Goal: Task Accomplishment & Management: Manage account settings

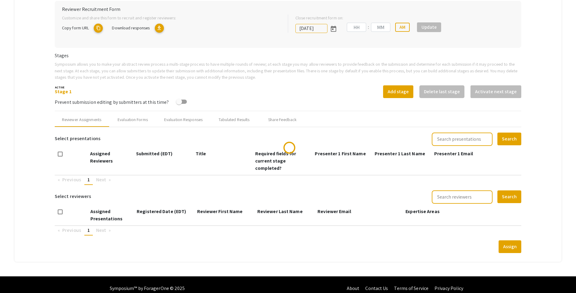
scroll to position [147, 0]
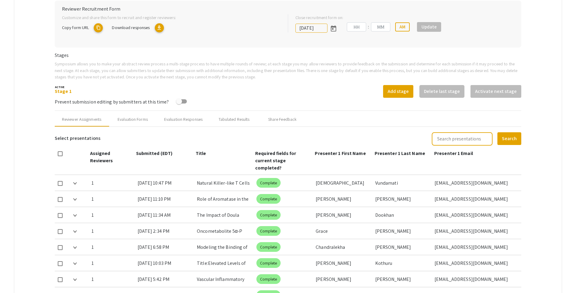
type input "10/25/2025"
type input "05"
type input "00"
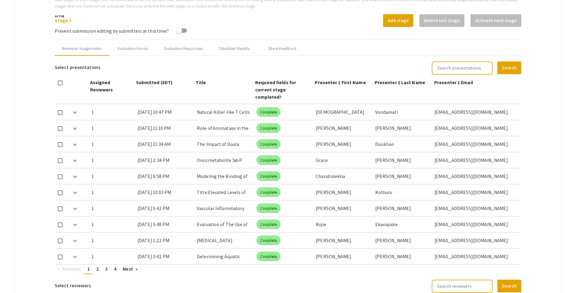
scroll to position [269, 0]
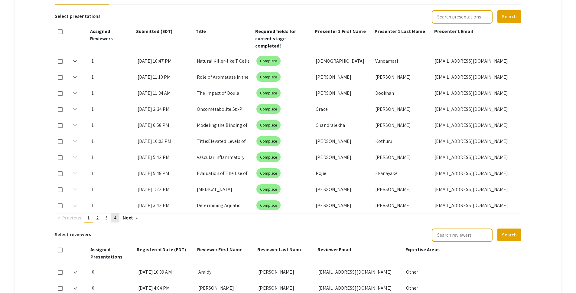
click at [119, 213] on link "page 4" at bounding box center [115, 217] width 8 height 9
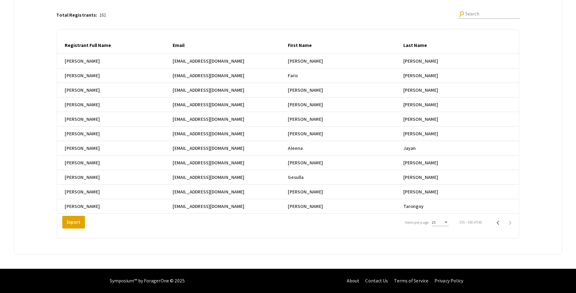
scroll to position [0, 266]
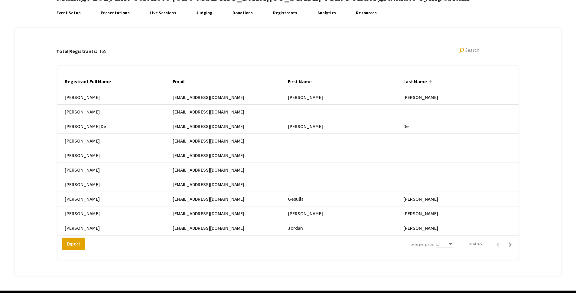
scroll to position [69, 0]
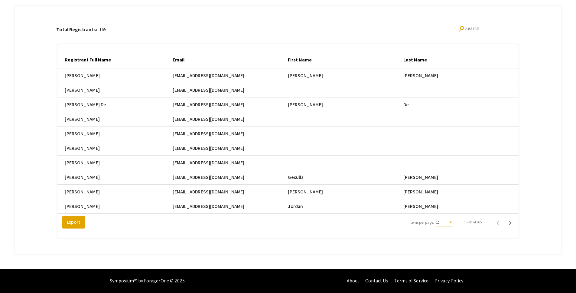
click at [448, 220] on div "10" at bounding box center [441, 222] width 11 height 4
click at [450, 231] on span "25" at bounding box center [448, 233] width 17 height 11
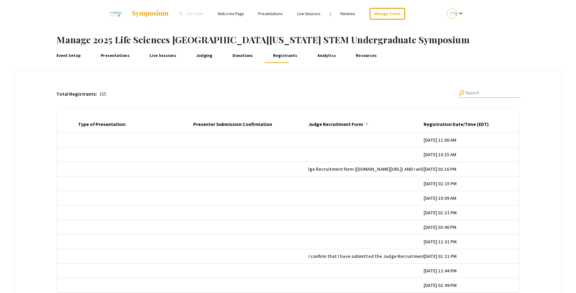
scroll to position [0, 904]
click at [490, 123] on div at bounding box center [489, 122] width 1 height 1
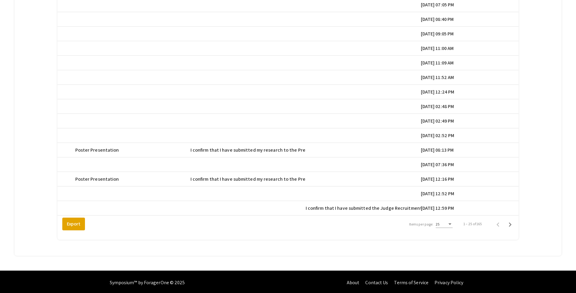
scroll to position [287, 0]
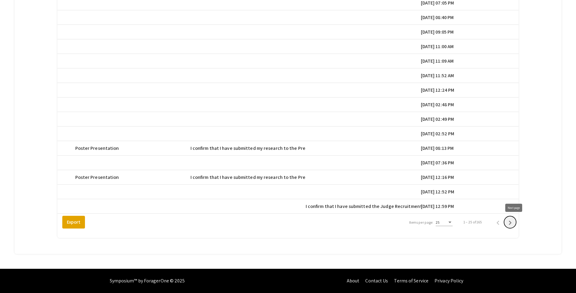
click at [514, 223] on icon "Next page" at bounding box center [510, 222] width 8 height 8
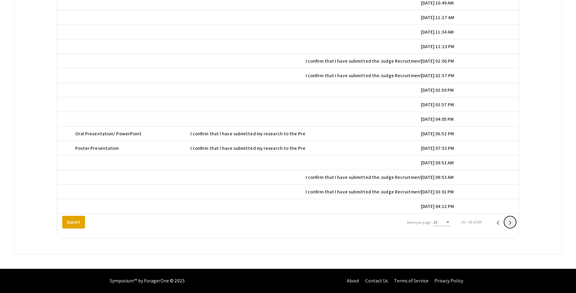
click at [514, 223] on icon "Next page" at bounding box center [510, 222] width 8 height 8
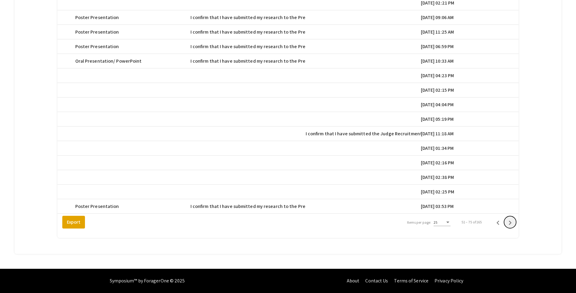
click at [514, 223] on icon "Next page" at bounding box center [510, 222] width 8 height 8
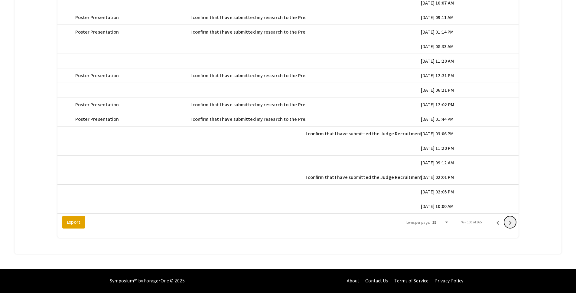
click at [514, 223] on icon "Next page" at bounding box center [510, 222] width 8 height 8
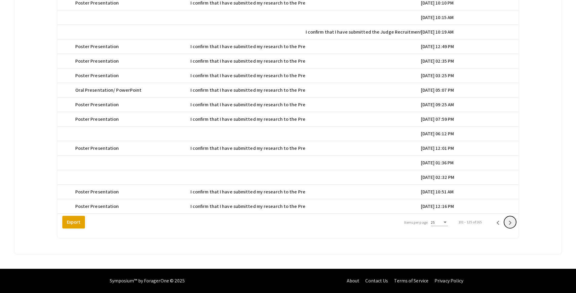
click at [514, 223] on icon "Next page" at bounding box center [510, 222] width 8 height 8
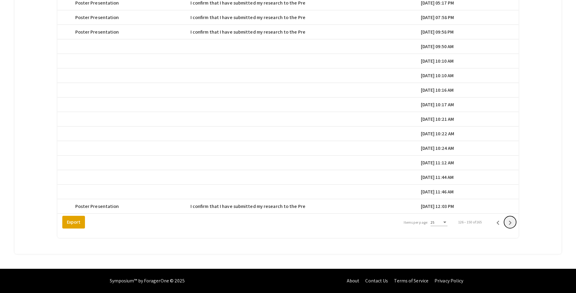
click at [514, 223] on icon "Next page" at bounding box center [510, 222] width 8 height 8
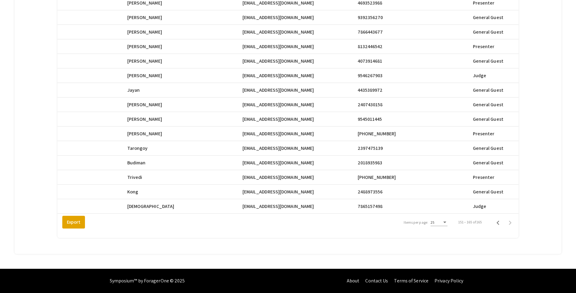
scroll to position [0, 273]
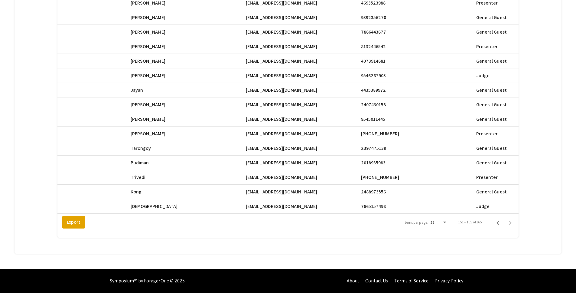
click at [545, 25] on div "Total Registrants: 165 search Search Registrant Full Name Email First Name Last…" at bounding box center [288, 89] width 530 height 313
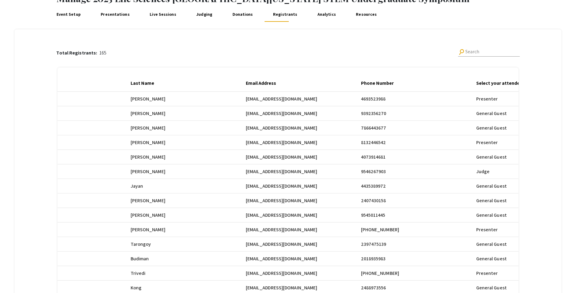
scroll to position [0, 0]
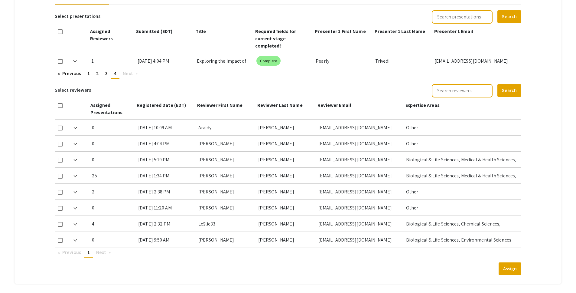
click at [539, 109] on mat-tab-group "Abstract Management Submissions Abstract Booklet Helpful articles Abstract Mana…" at bounding box center [288, 43] width 547 height 482
click at [542, 65] on mat-tab-group "Abstract Management Submissions Abstract Booklet Helpful articles Abstract Mana…" at bounding box center [288, 43] width 547 height 482
click at [549, 29] on mat-tab-group "Abstract Management Submissions Abstract Booklet Helpful articles Abstract Mana…" at bounding box center [288, 43] width 547 height 482
click at [542, 48] on mat-tab-group "Abstract Management Submissions Abstract Booklet Helpful articles Abstract Mana…" at bounding box center [288, 43] width 547 height 482
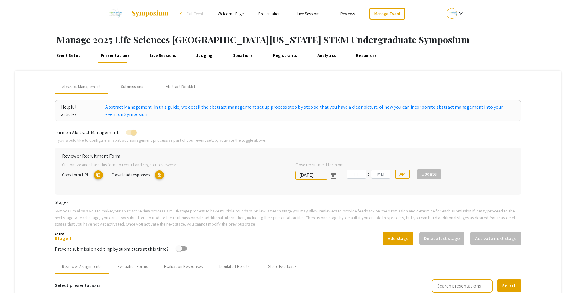
type input "[DATE]"
type input "05"
type input "00"
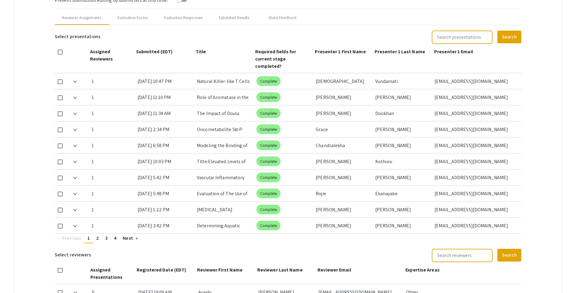
scroll to position [312, 0]
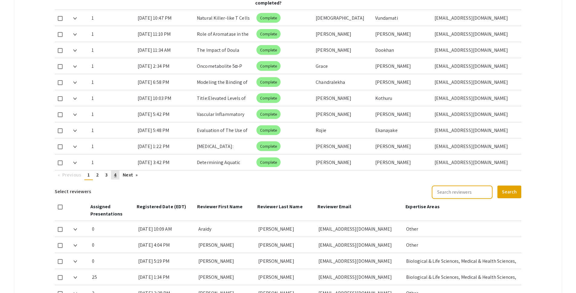
click at [118, 170] on link "page 4" at bounding box center [115, 174] width 8 height 9
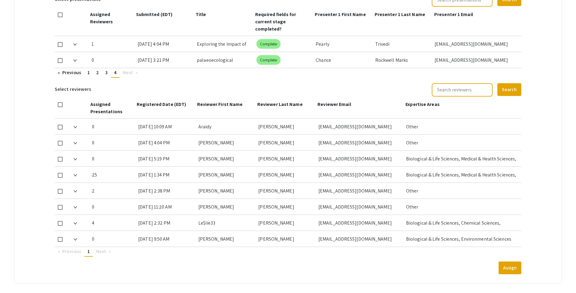
scroll to position [264, 0]
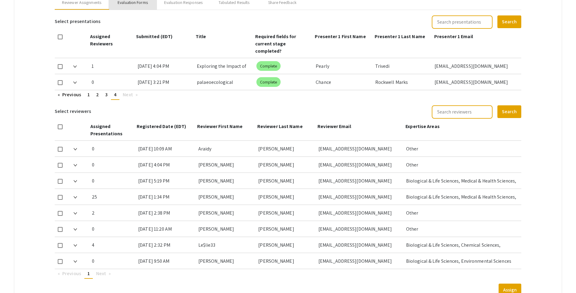
click at [141, 3] on div "Evaluation Forms" at bounding box center [133, 2] width 30 height 6
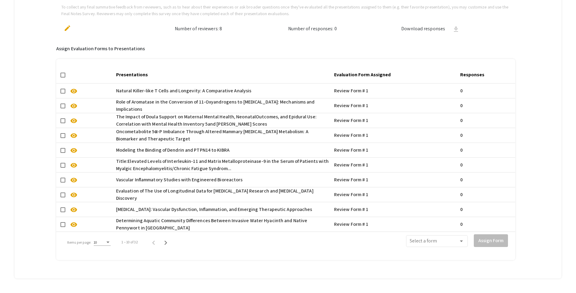
scroll to position [414, 0]
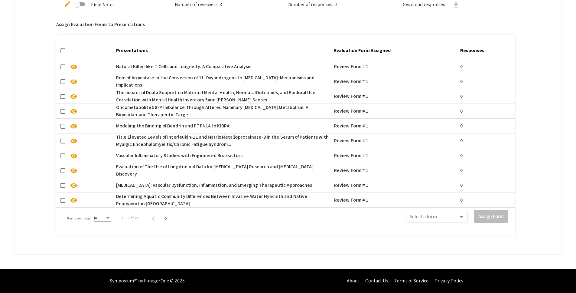
click at [99, 216] on div "10" at bounding box center [99, 218] width 11 height 4
click at [101, 245] on span "50" at bounding box center [101, 246] width 17 height 11
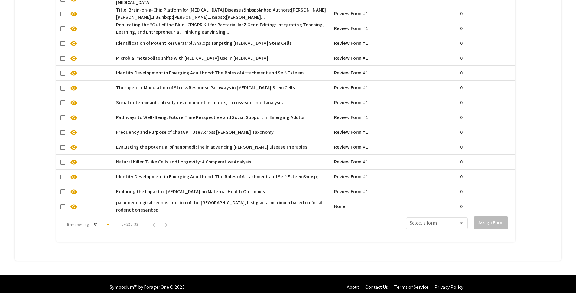
scroll to position [740, 0]
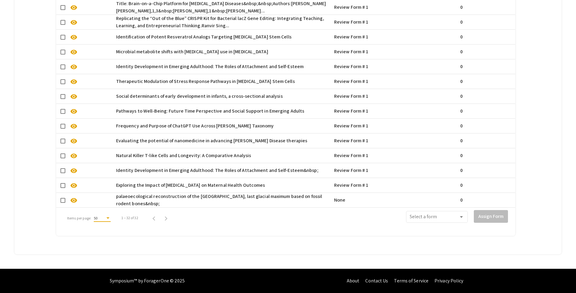
click at [64, 198] on span at bounding box center [62, 200] width 5 height 5
click at [63, 203] on input "checkbox" at bounding box center [63, 203] width 0 height 0
checkbox input "true"
click at [459, 215] on span at bounding box center [434, 217] width 49 height 5
click at [461, 222] on span "Review Form # 1" at bounding box center [441, 228] width 54 height 15
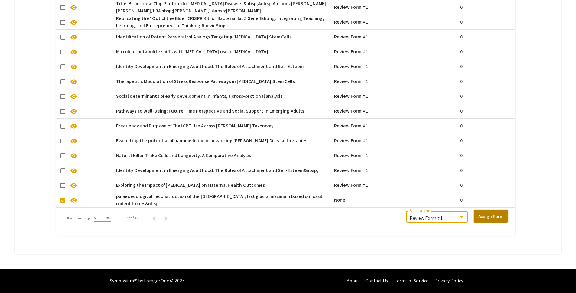
click at [488, 212] on button "Assign Form" at bounding box center [491, 216] width 34 height 13
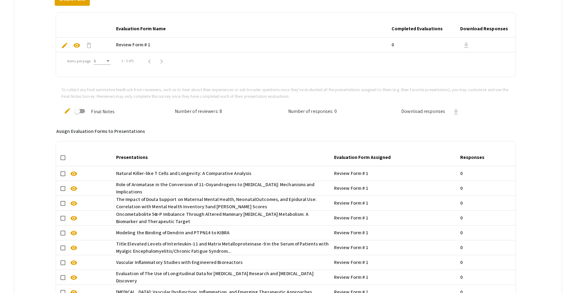
scroll to position [205, 0]
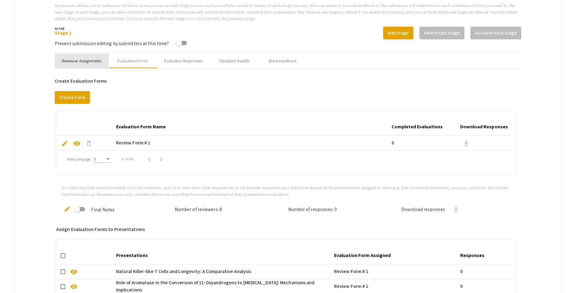
click at [87, 61] on div "Reviewer Assignments" at bounding box center [81, 61] width 39 height 6
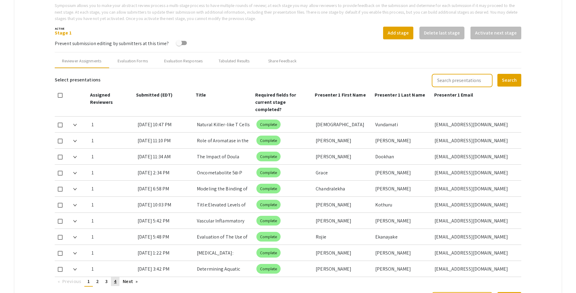
click at [115, 278] on span "4" at bounding box center [115, 281] width 2 height 6
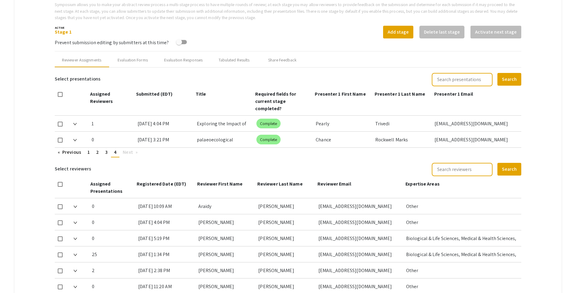
scroll to position [206, 0]
click at [60, 137] on span at bounding box center [60, 139] width 5 height 5
click at [60, 142] on input "checkbox" at bounding box center [60, 142] width 0 height 0
checkbox input "true"
click at [60, 252] on span at bounding box center [60, 254] width 5 height 5
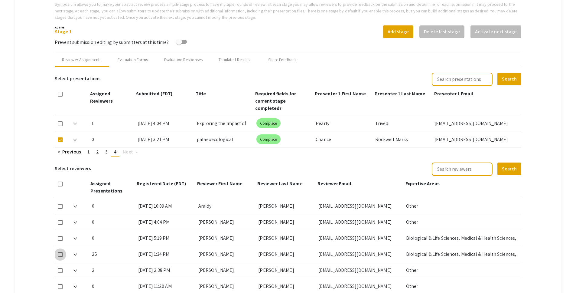
click at [60, 257] on input "checkbox" at bounding box center [60, 257] width 0 height 0
checkbox input "true"
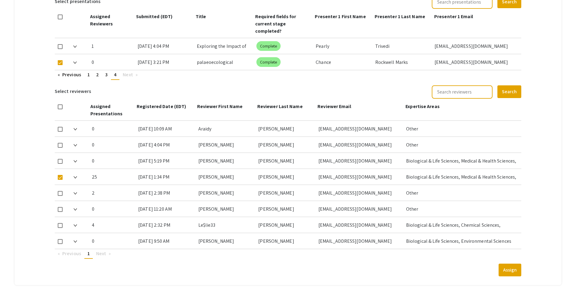
scroll to position [307, 0]
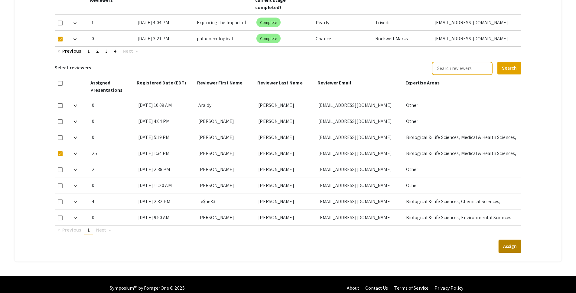
click at [521, 240] on button "Assign" at bounding box center [510, 246] width 23 height 13
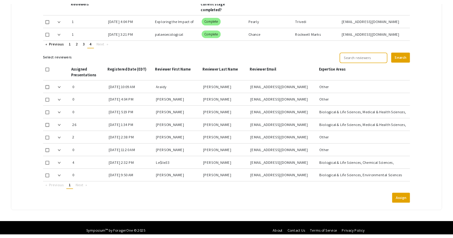
scroll to position [307, 0]
